Goal: Task Accomplishment & Management: Complete application form

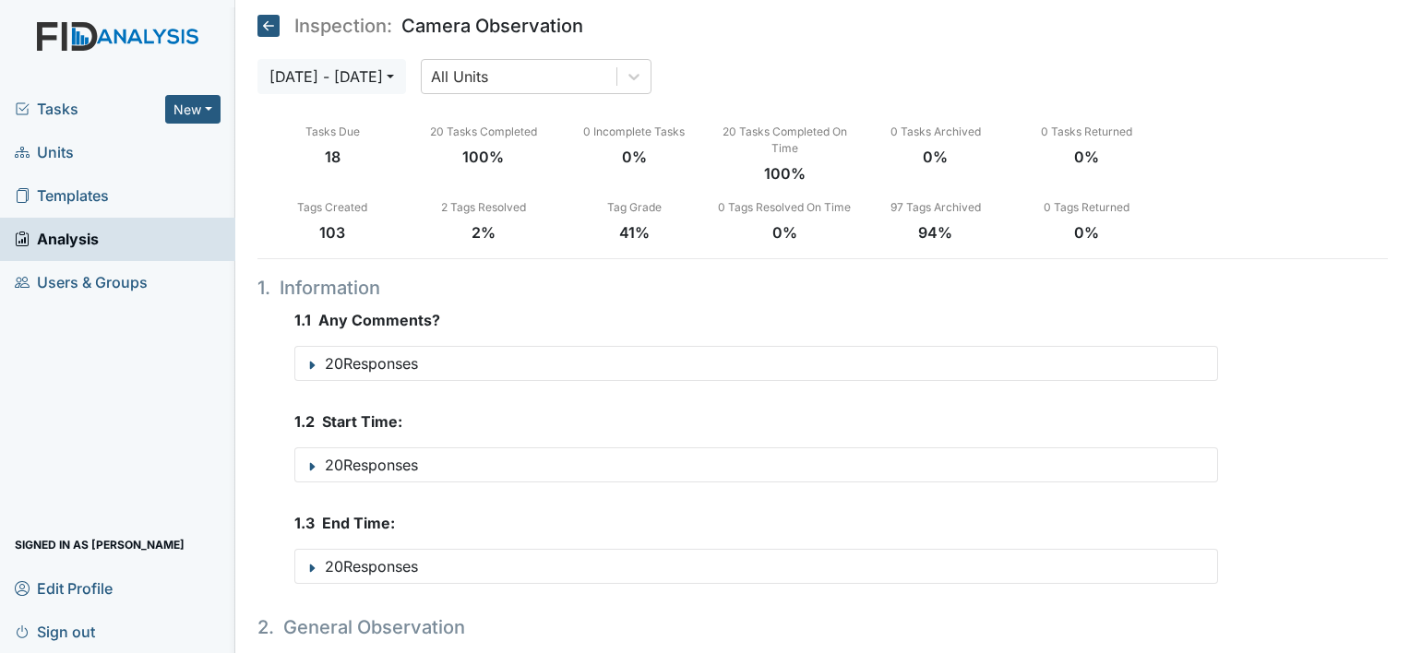
click at [58, 150] on span "Units" at bounding box center [44, 152] width 59 height 29
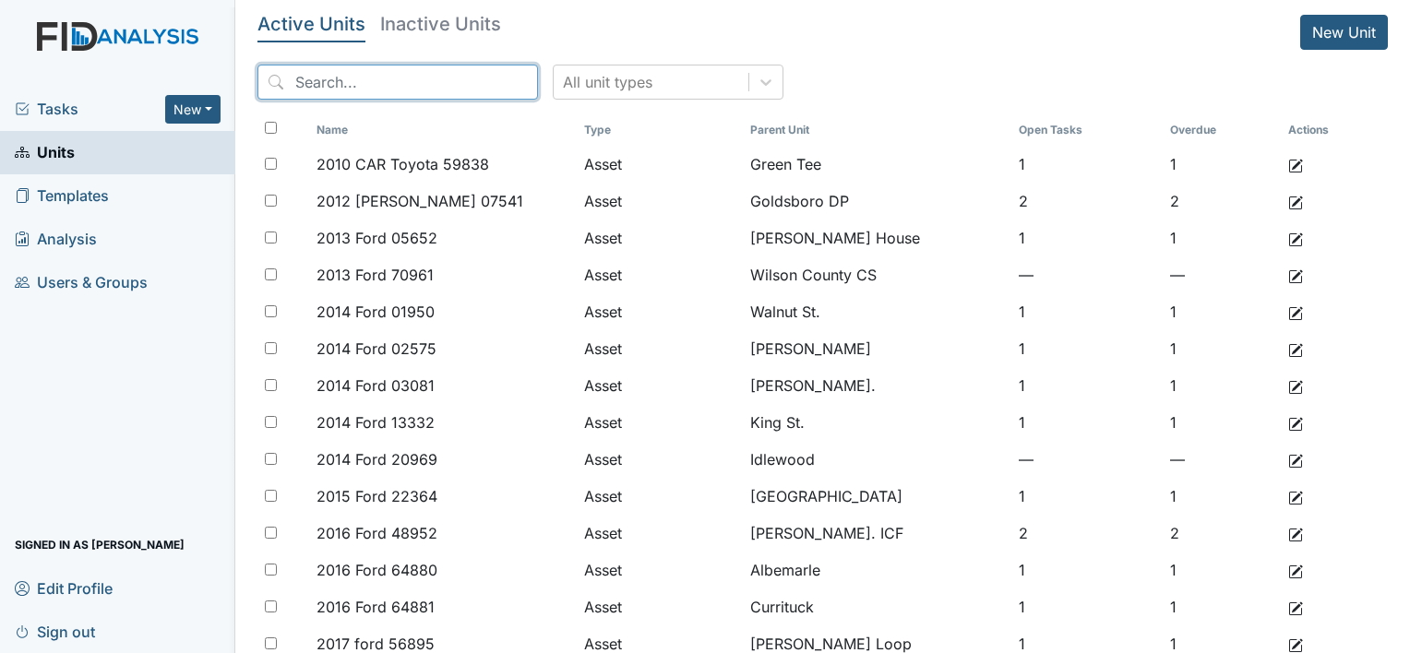
click at [374, 84] on input "search" at bounding box center [397, 82] width 280 height 35
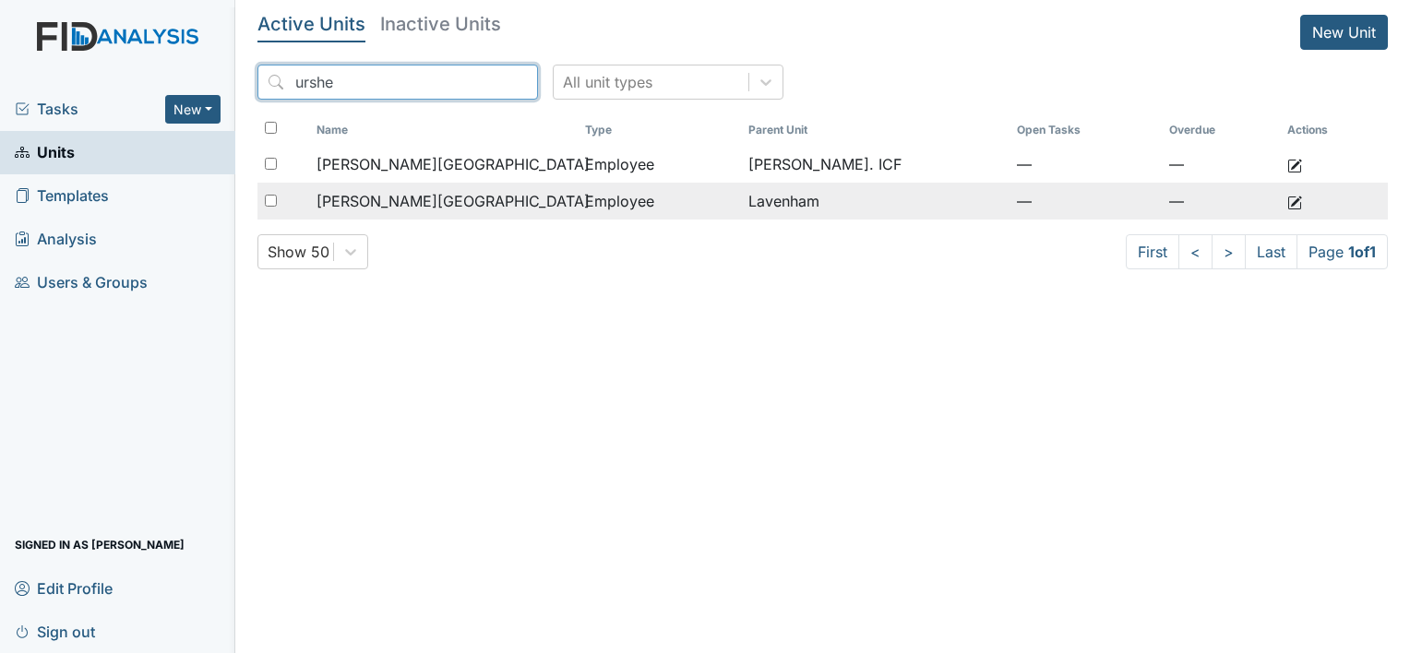
type input "urshe"
click at [424, 204] on span "[PERSON_NAME][GEOGRAPHIC_DATA]" at bounding box center [452, 201] width 273 height 22
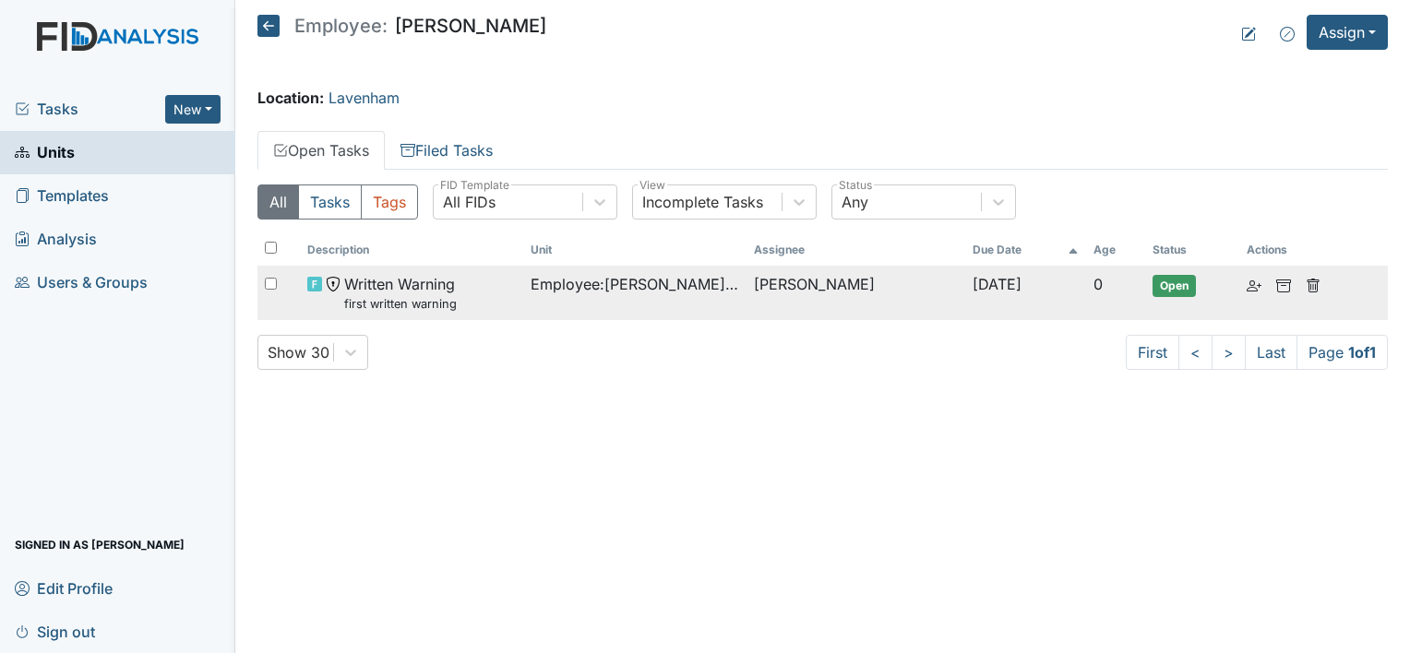
click at [417, 280] on span "Written Warning first written warning" at bounding box center [400, 293] width 113 height 40
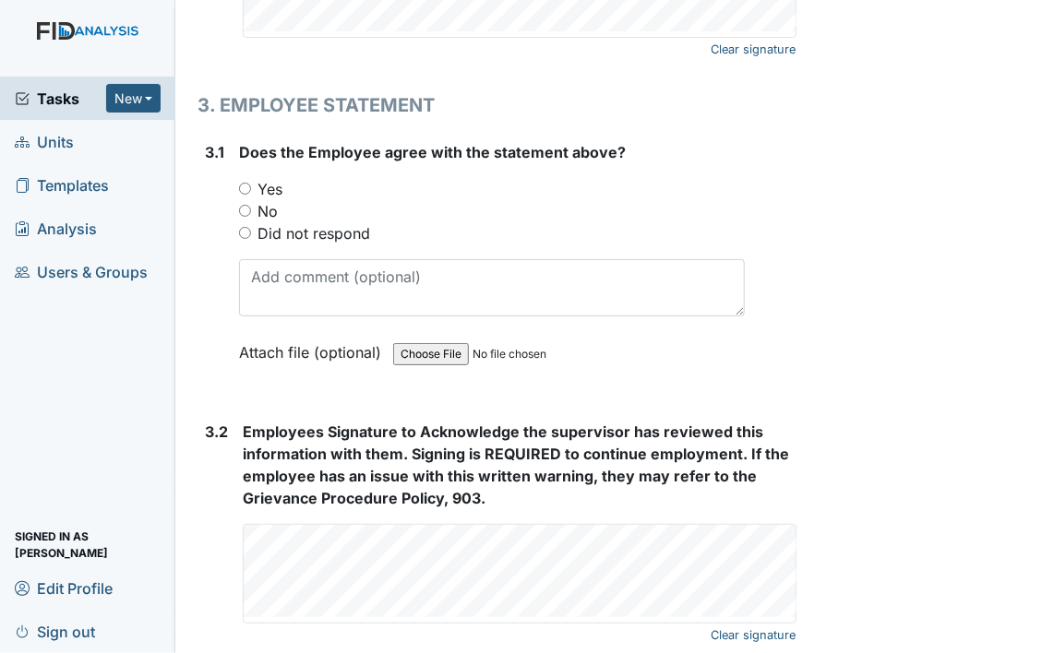
scroll to position [2441, 0]
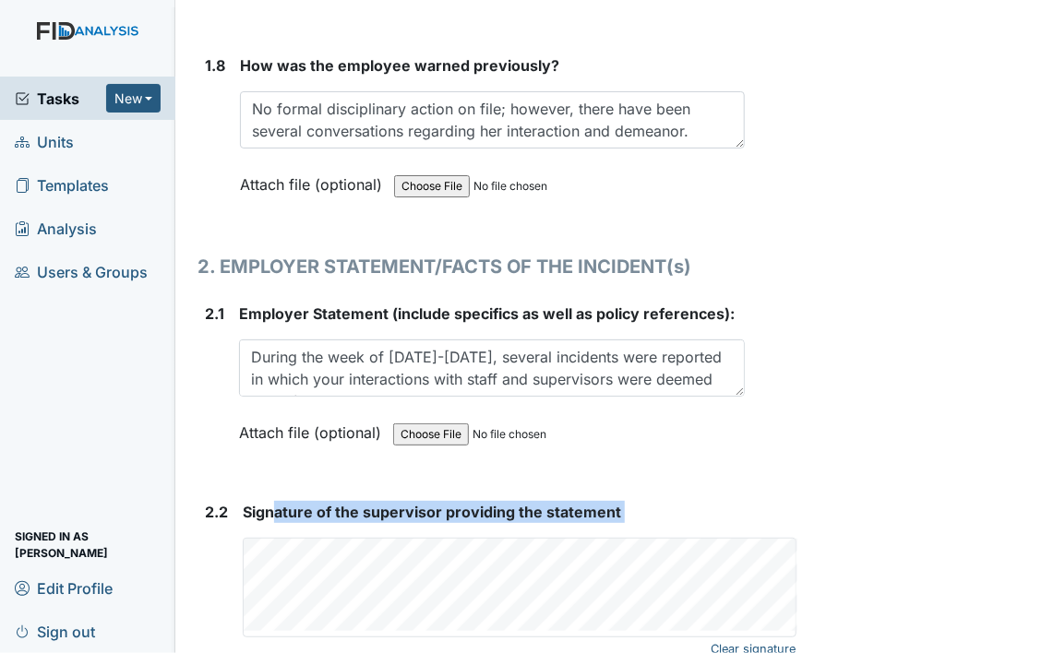
click at [262, 546] on div "Signature of the supervisor providing the statement Clear signature This field …" at bounding box center [520, 569] width 554 height 137
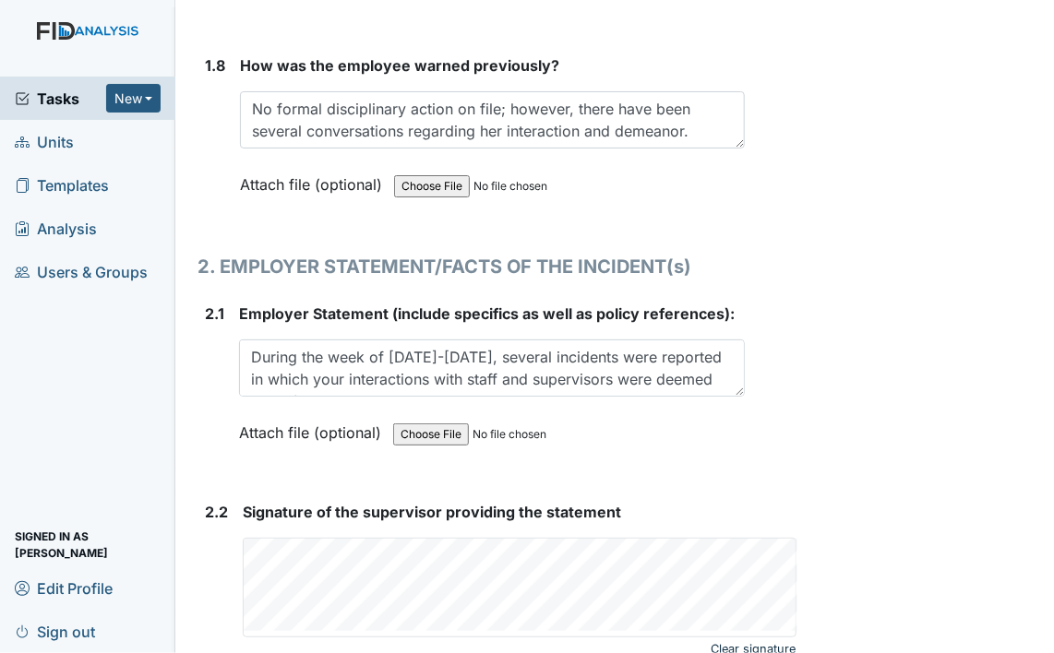
click at [738, 637] on link "Clear signature" at bounding box center [752, 649] width 85 height 25
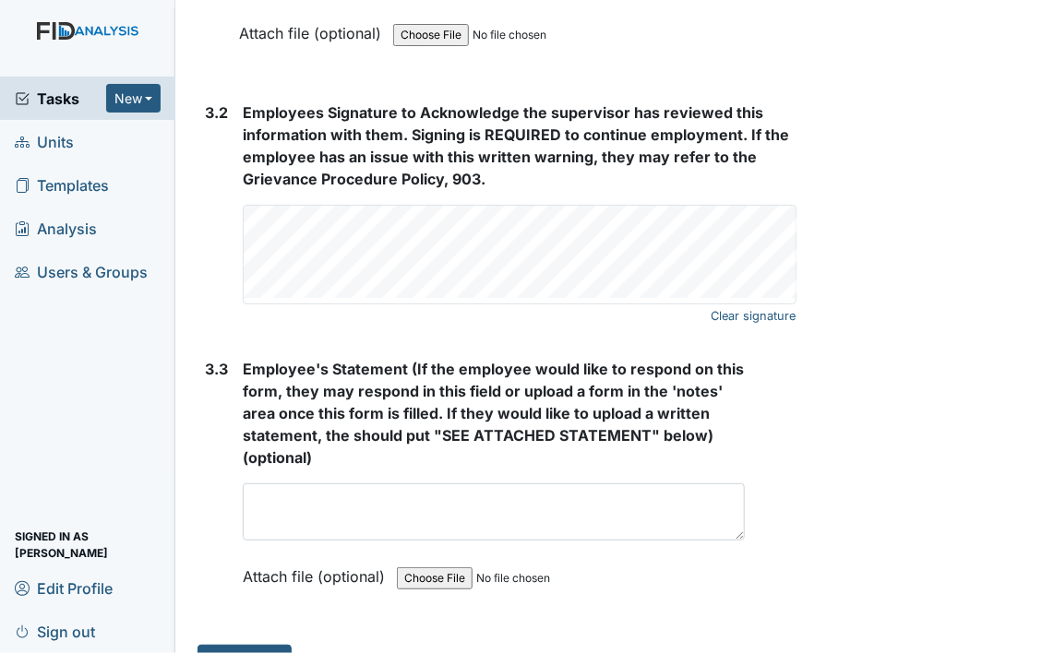
scroll to position [3261, 0]
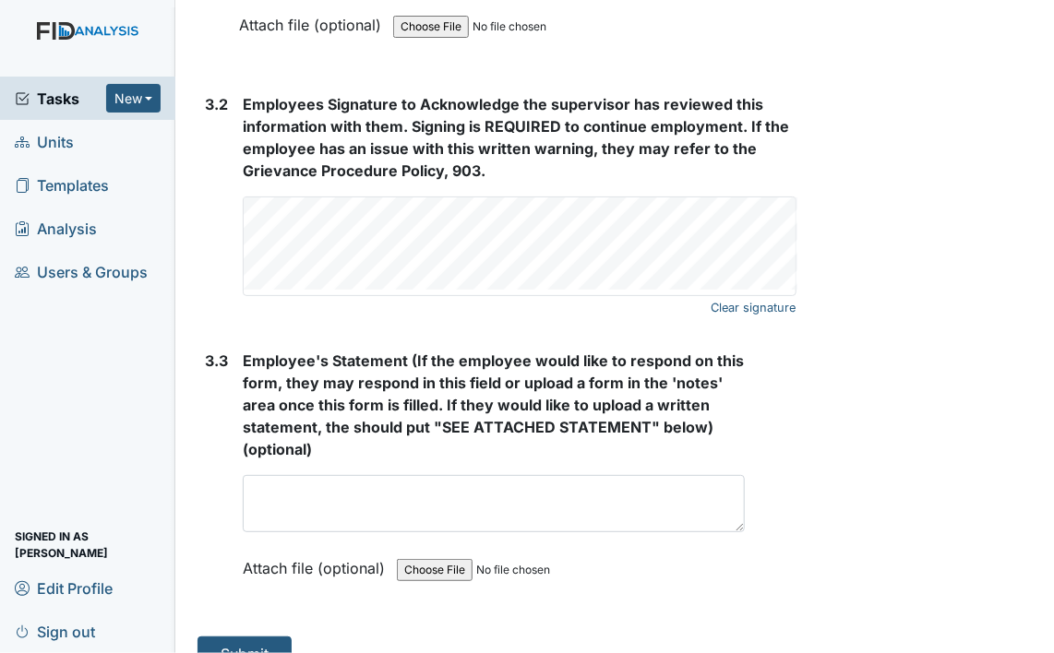
click at [618, 160] on div "Employees Signature to Acknowledge the supervisor has reviewed this information…" at bounding box center [520, 194] width 554 height 203
click at [252, 637] on button "Submit" at bounding box center [244, 654] width 94 height 35
